Goal: Find specific page/section: Find specific page/section

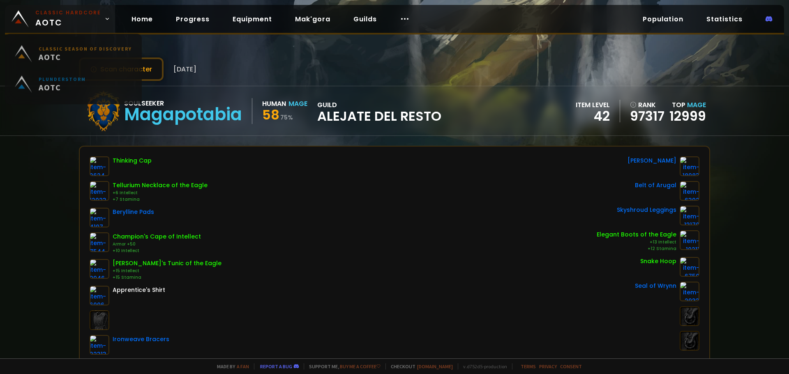
click at [66, 14] on small "Classic Hardcore" at bounding box center [68, 12] width 66 height 7
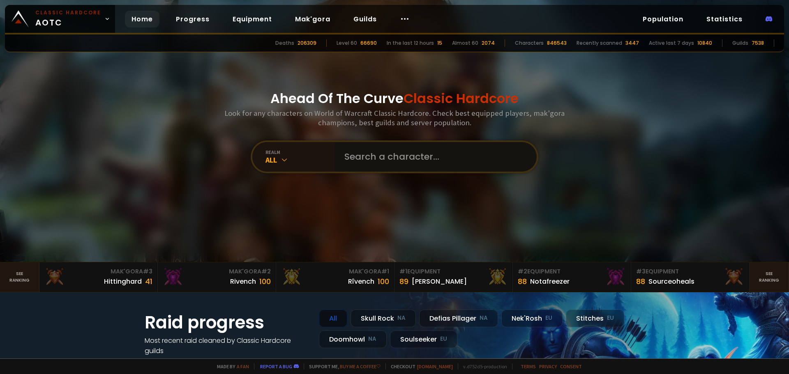
click at [391, 156] on input "text" at bounding box center [433, 157] width 187 height 30
type input "bigpollo"
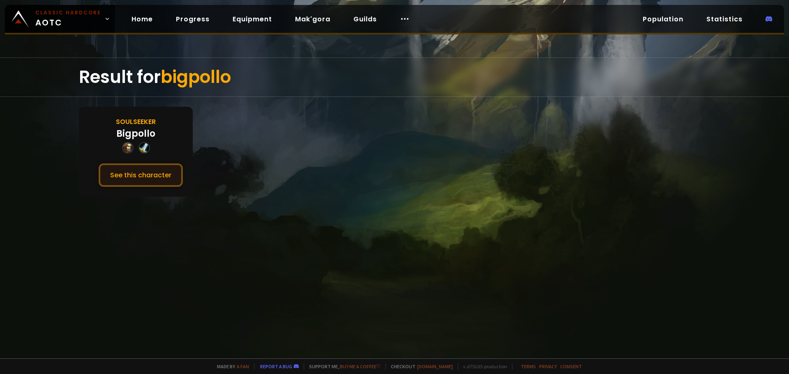
click at [156, 172] on button "See this character" at bounding box center [141, 175] width 84 height 23
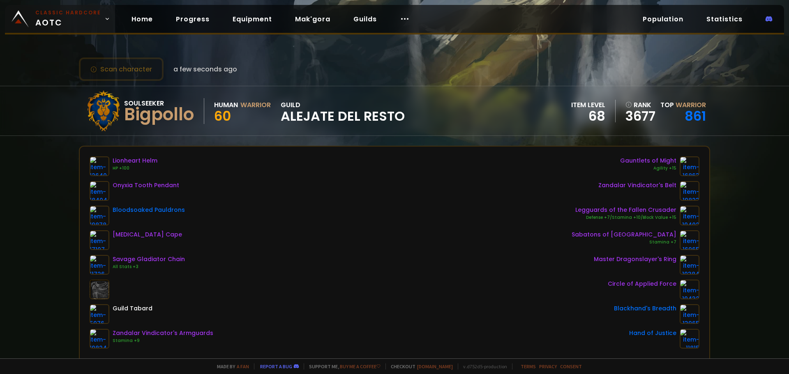
click at [69, 25] on span "Classic Hardcore AOTC" at bounding box center [68, 19] width 66 height 20
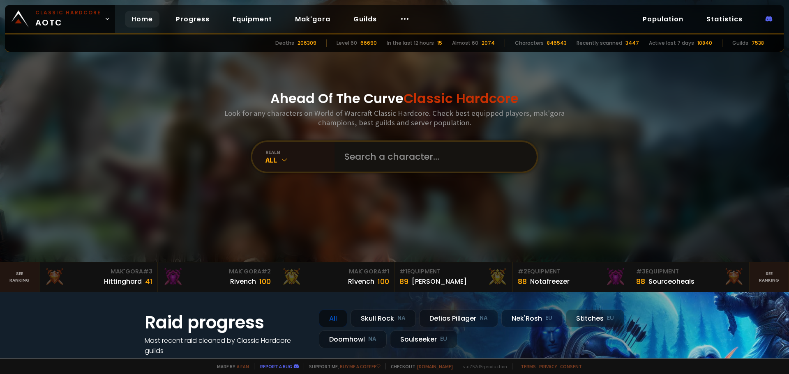
click at [375, 150] on input "text" at bounding box center [433, 157] width 187 height 30
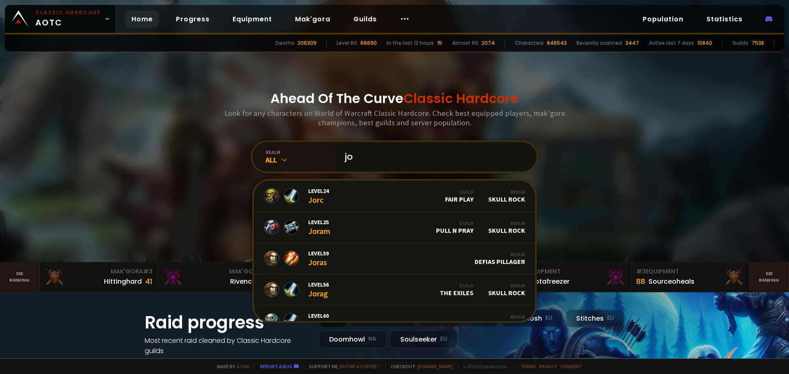
type input "j"
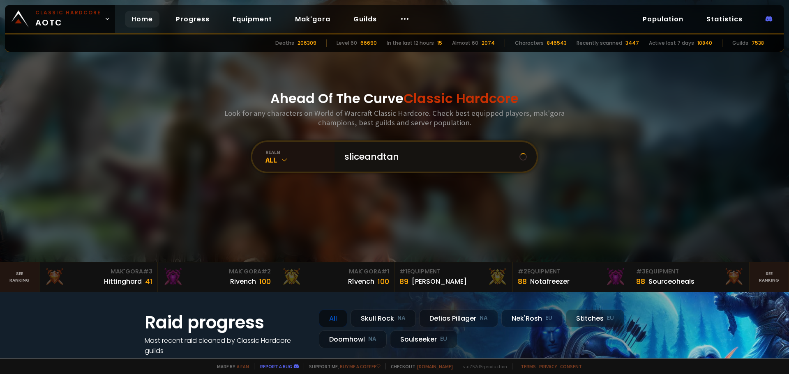
type input "sliceandtank"
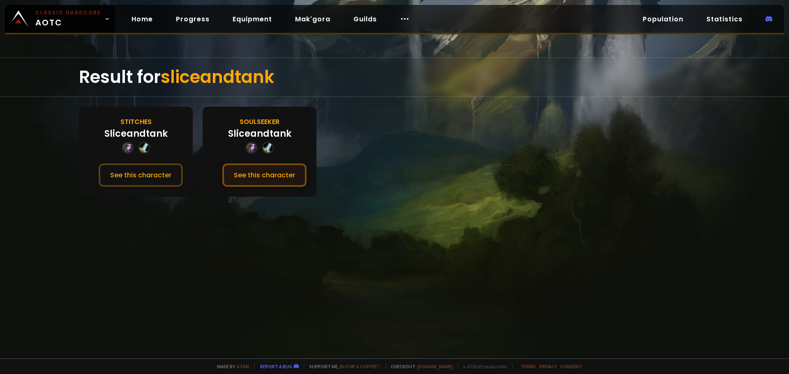
click at [242, 168] on button "See this character" at bounding box center [264, 175] width 84 height 23
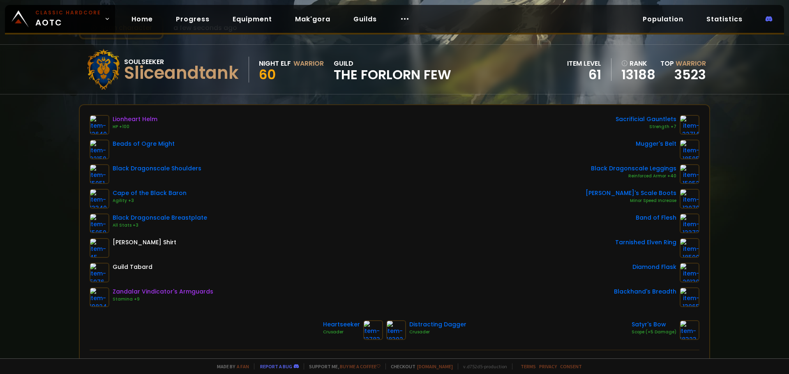
scroll to position [41, 0]
drag, startPoint x: 453, startPoint y: 74, endPoint x: 340, endPoint y: 70, distance: 112.3
click at [340, 70] on span "The Forlorn Few" at bounding box center [393, 75] width 118 height 12
click at [337, 71] on span "The Forlorn Few" at bounding box center [393, 75] width 118 height 12
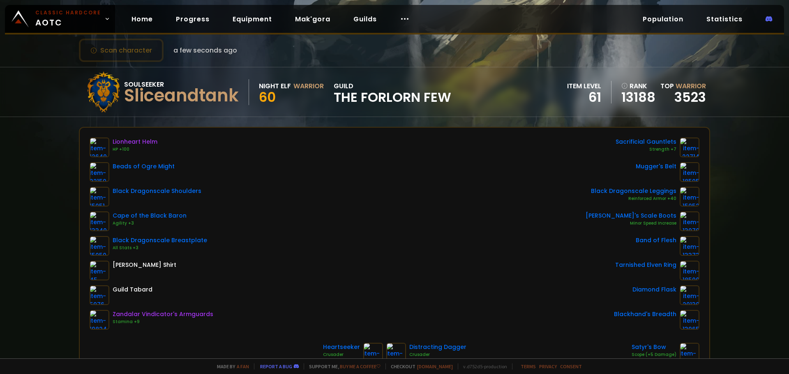
scroll to position [0, 0]
